Goal: Navigation & Orientation: Find specific page/section

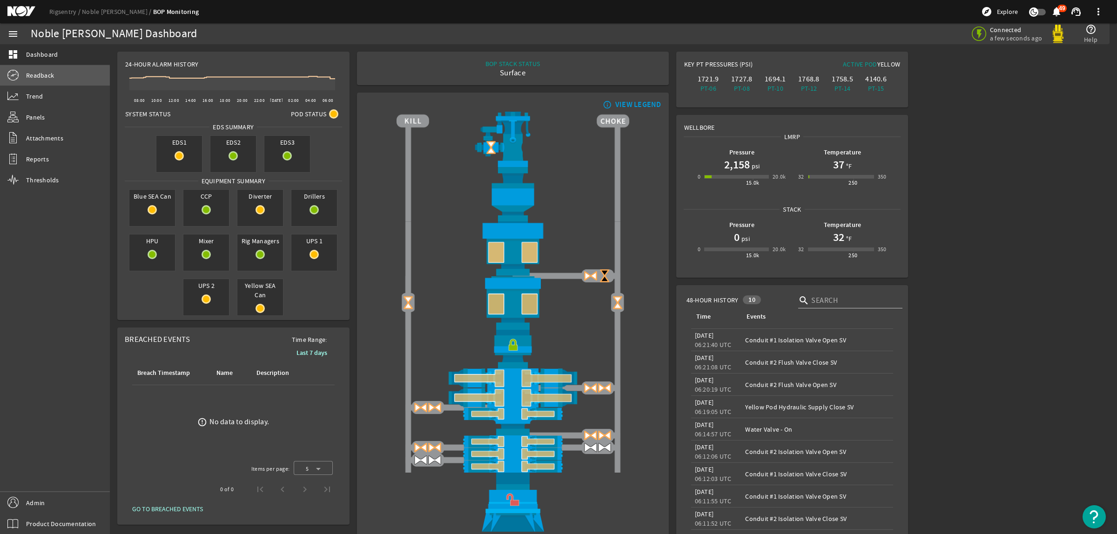
click at [42, 77] on span "Readback" at bounding box center [40, 75] width 28 height 9
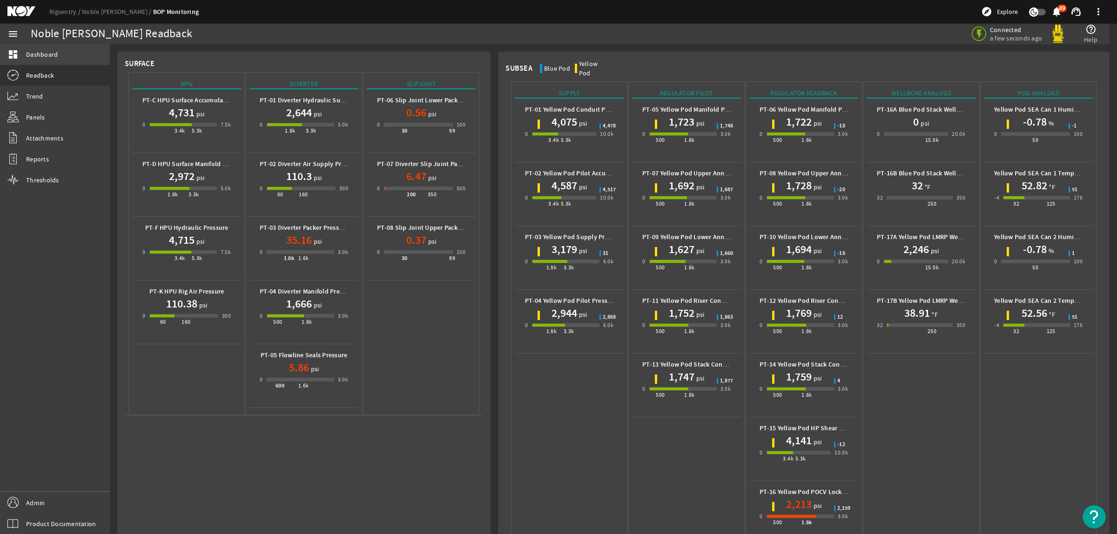
click at [54, 55] on span "Dashboard" at bounding box center [42, 54] width 32 height 9
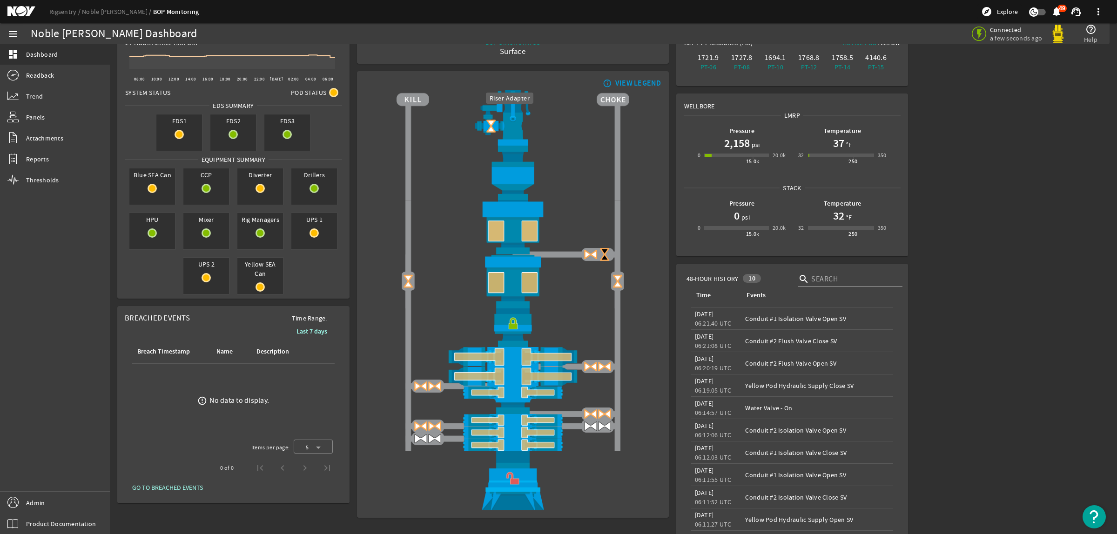
scroll to position [0, 0]
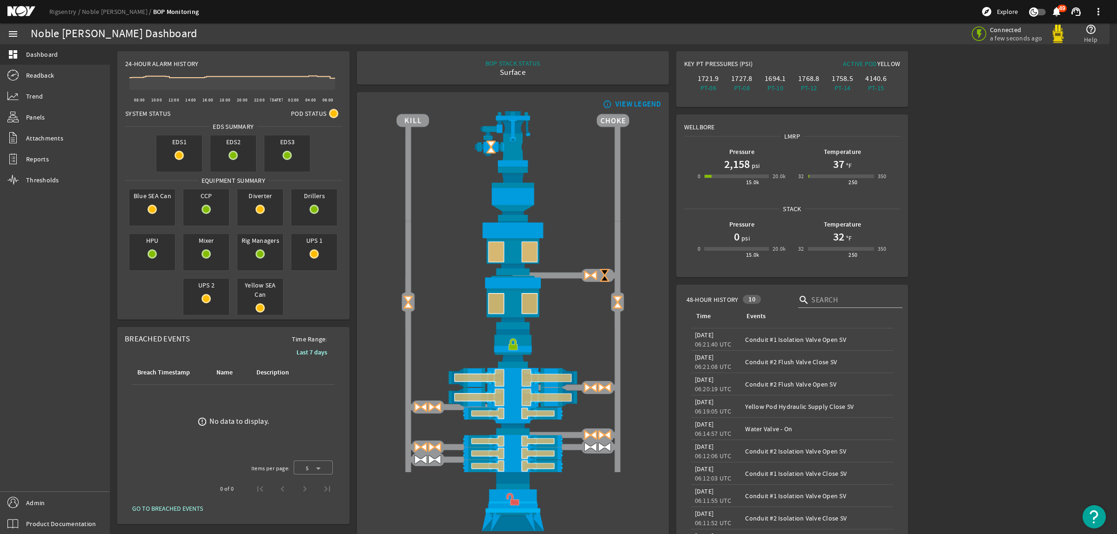
click at [985, 263] on rigsentry-main-dashboard "Noble [PERSON_NAME] Dashboard Connected a few seconds ago help_outline Help 24-…" at bounding box center [613, 318] width 1007 height 549
